Goal: Transaction & Acquisition: Subscribe to service/newsletter

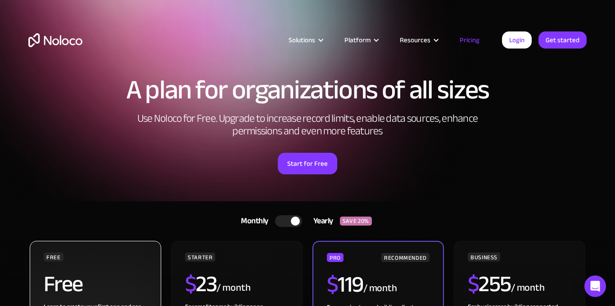
click at [71, 273] on h2 "Free" at bounding box center [63, 284] width 39 height 23
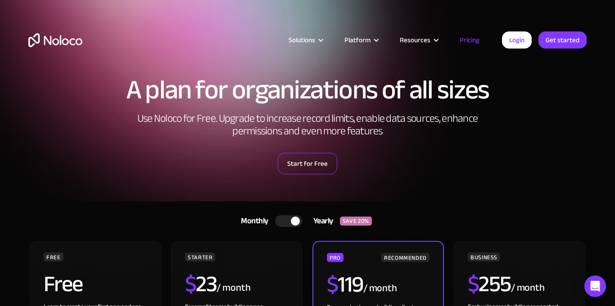
click at [326, 153] on link "Start for Free" at bounding box center [307, 164] width 59 height 22
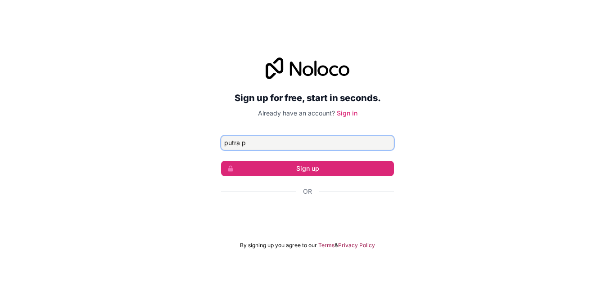
click at [252, 143] on input "putra p" at bounding box center [307, 143] width 173 height 14
type input "p"
